Goal: Task Accomplishment & Management: Manage account settings

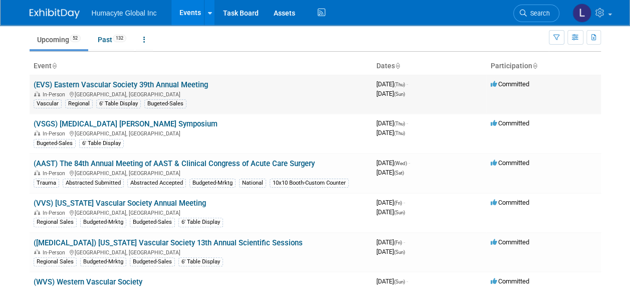
scroll to position [50, 0]
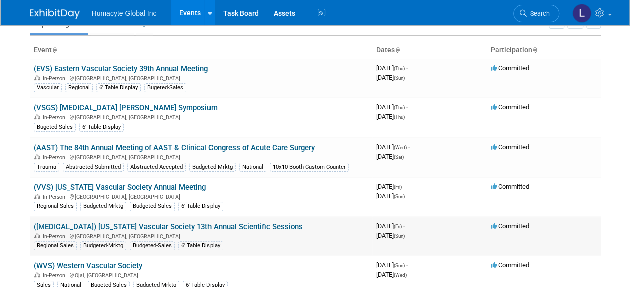
click at [123, 222] on link "([MEDICAL_DATA]) [US_STATE] Vascular Society 13th Annual Scientific Sessions" at bounding box center [168, 226] width 269 height 9
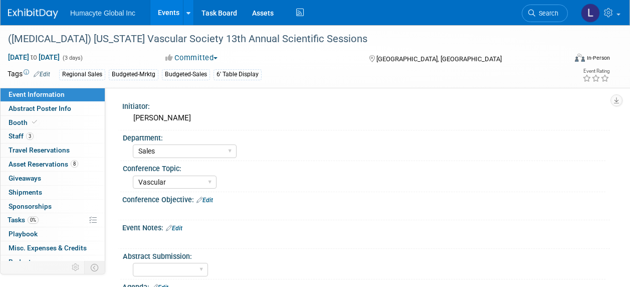
select select "Sales"
select select "Vascular"
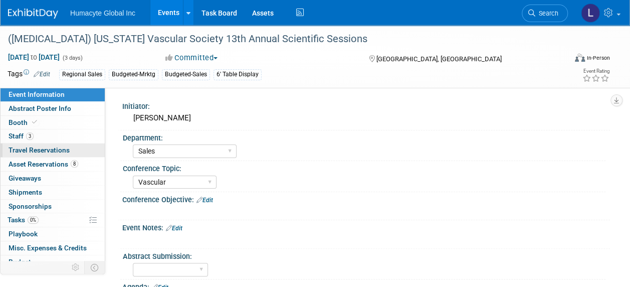
click at [27, 149] on span "Travel Reservations 0" at bounding box center [39, 150] width 61 height 8
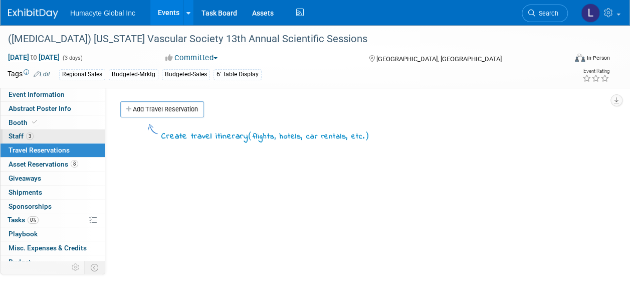
click at [19, 133] on span "Staff 3" at bounding box center [21, 136] width 25 height 8
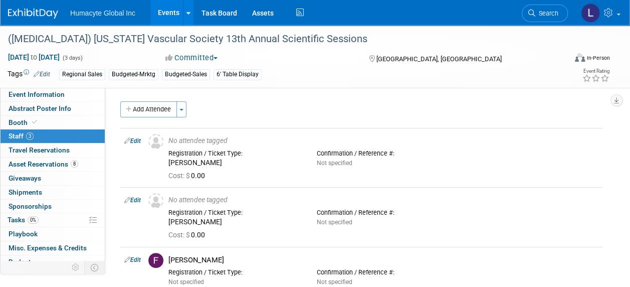
click at [295, 106] on div "Add Attendee Toggle Dropdown Quick -Tag Attendees Apply" at bounding box center [361, 109] width 482 height 16
